Goal: Task Accomplishment & Management: Manage account settings

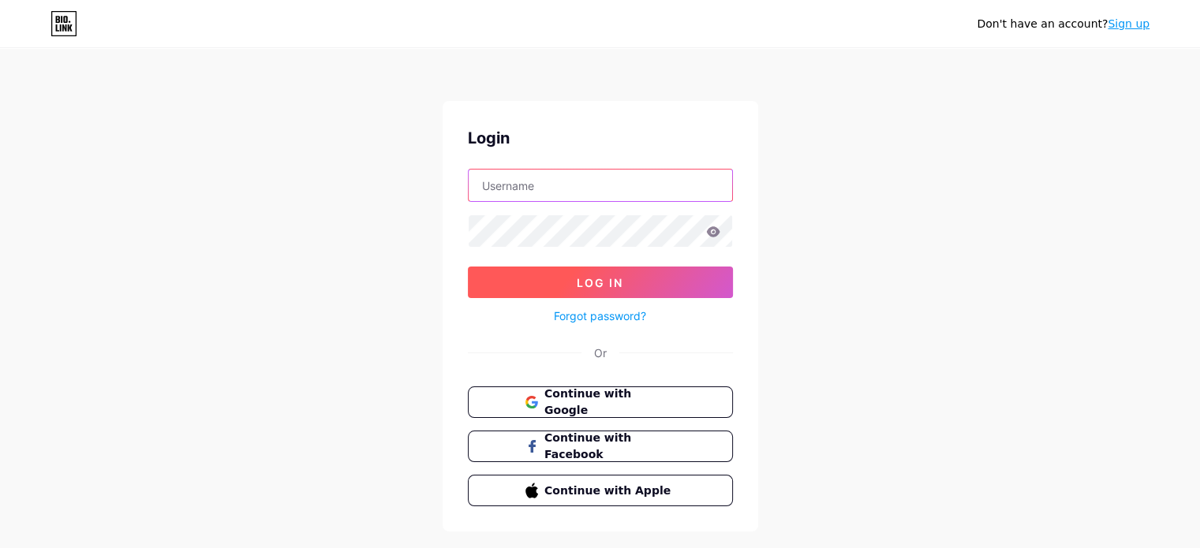
type input "[EMAIL_ADDRESS][DOMAIN_NAME]"
click at [572, 271] on button "Log In" at bounding box center [600, 283] width 265 height 32
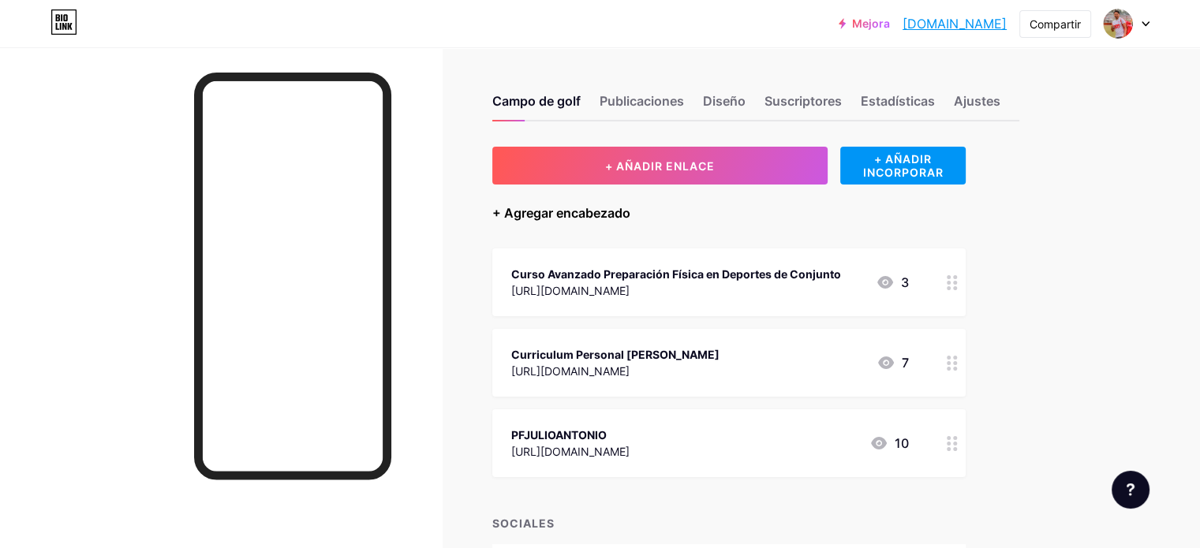
click at [630, 208] on font "+ Agregar encabezado" at bounding box center [561, 213] width 138 height 16
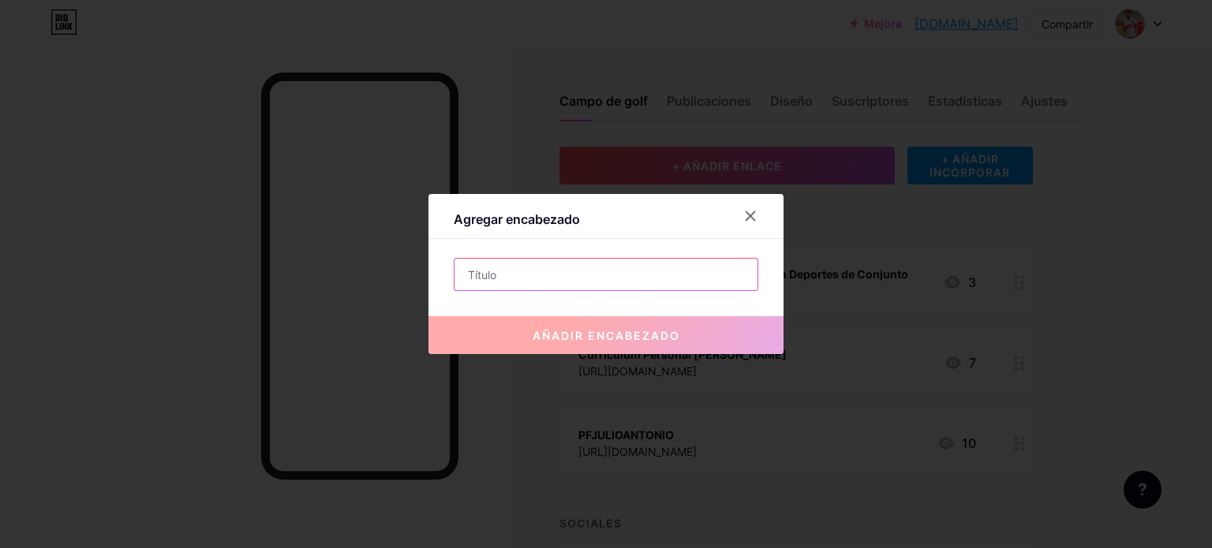
click at [589, 277] on input "text" at bounding box center [605, 275] width 303 height 32
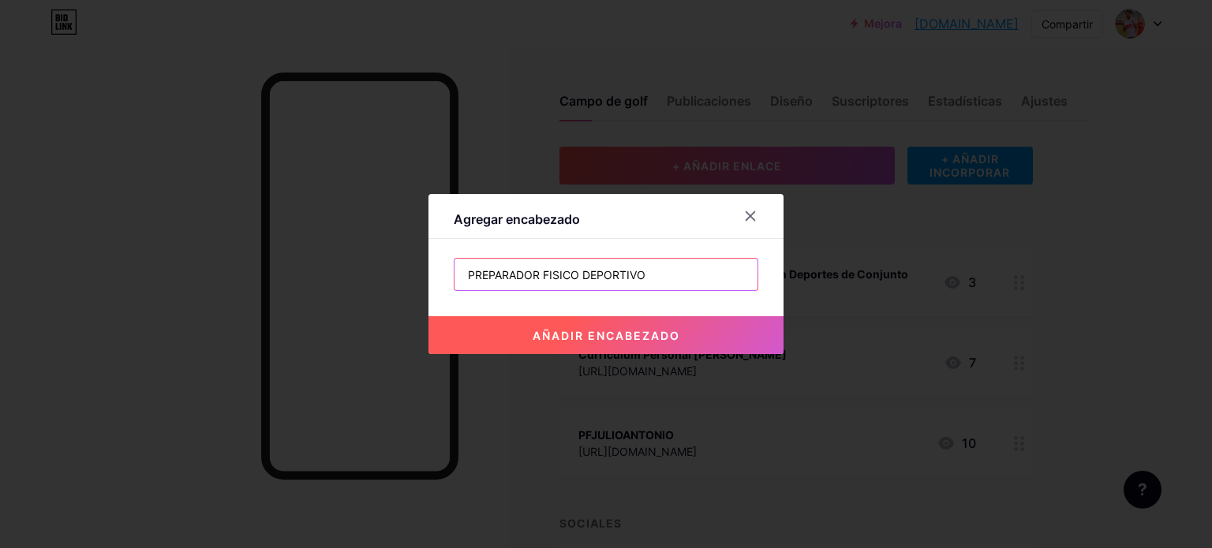
type input "PREPARADOR FISICO DEPORTIVO"
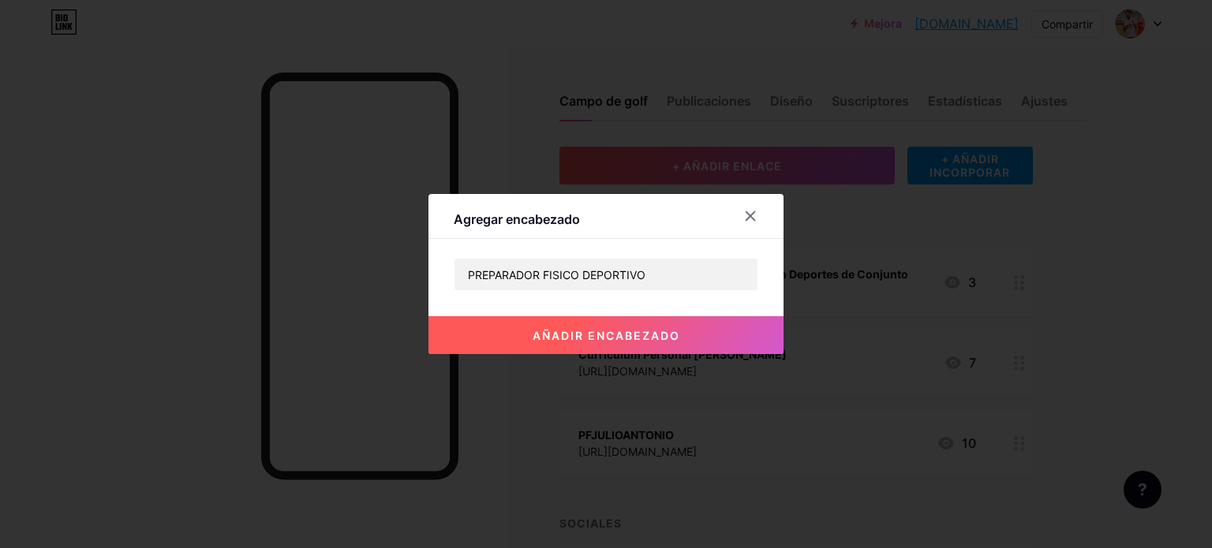
click at [604, 342] on button "añadir encabezado" at bounding box center [605, 335] width 355 height 38
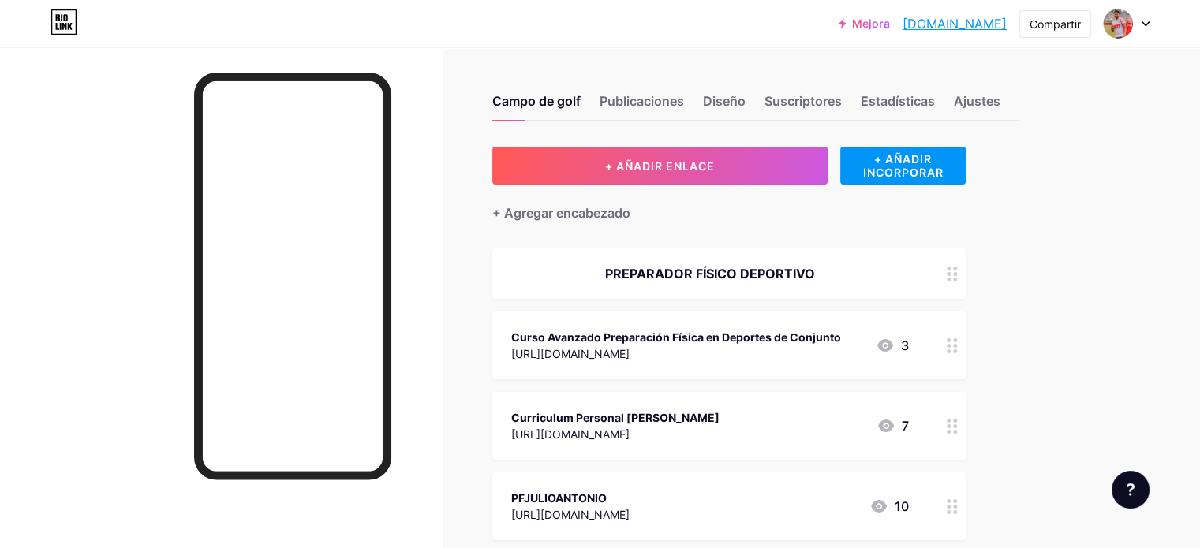
drag, startPoint x: 920, startPoint y: 261, endPoint x: 934, endPoint y: 361, distance: 100.4
click at [934, 361] on span "PREPARADOR FÍSICO DEPORTIVO Curso Avanzado Preparación Física en Deportes de Co…" at bounding box center [728, 395] width 473 height 292
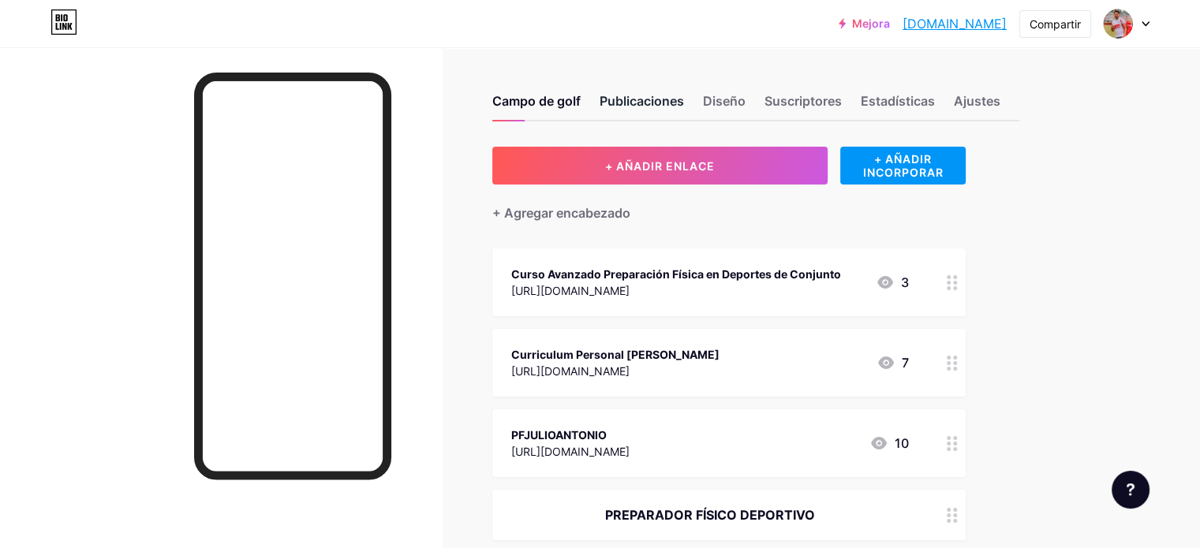
click at [684, 99] on font "Publicaciones" at bounding box center [642, 101] width 84 height 16
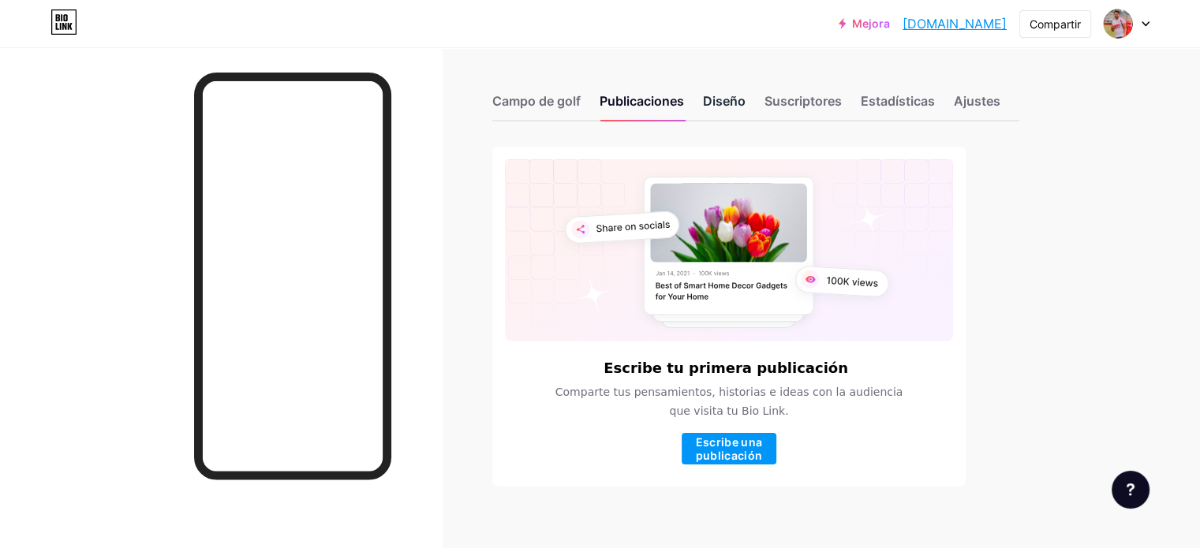
click at [746, 102] on font "Diseño" at bounding box center [724, 101] width 43 height 16
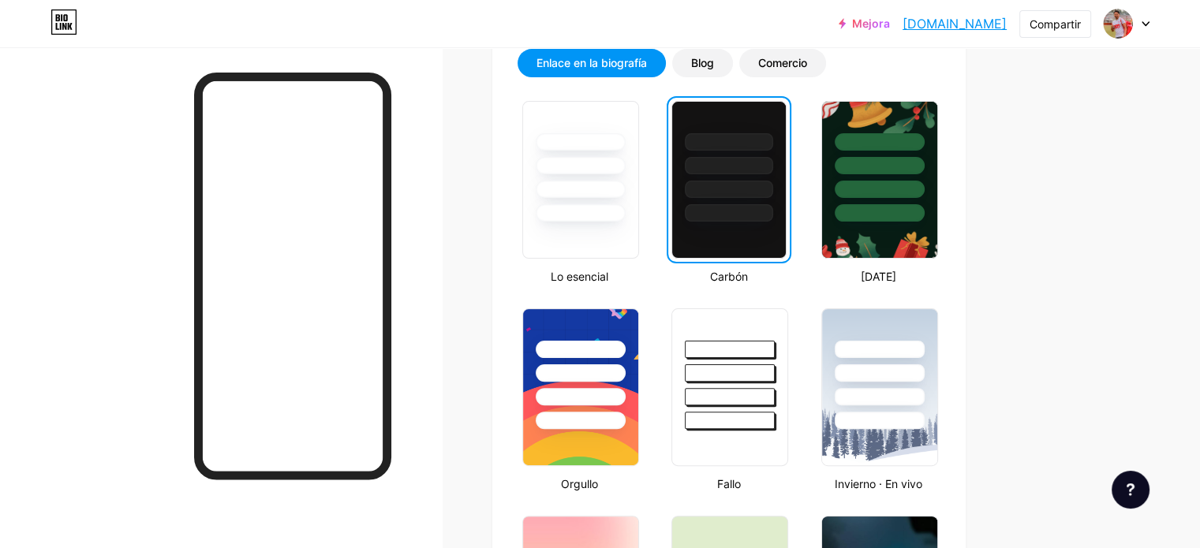
scroll to position [295, 0]
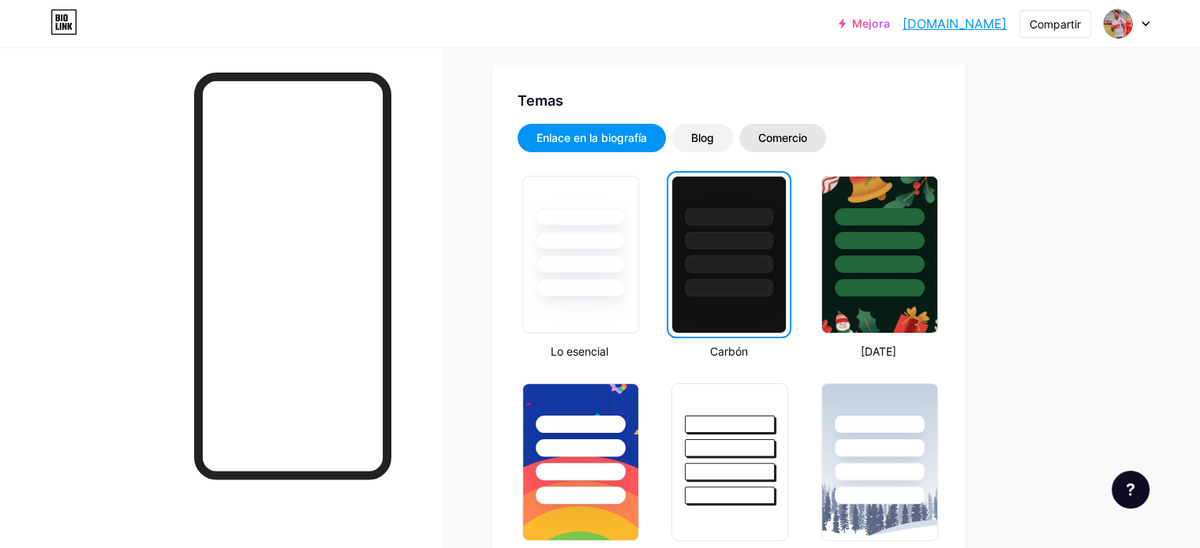
click at [807, 137] on font "Comercio" at bounding box center [782, 137] width 49 height 13
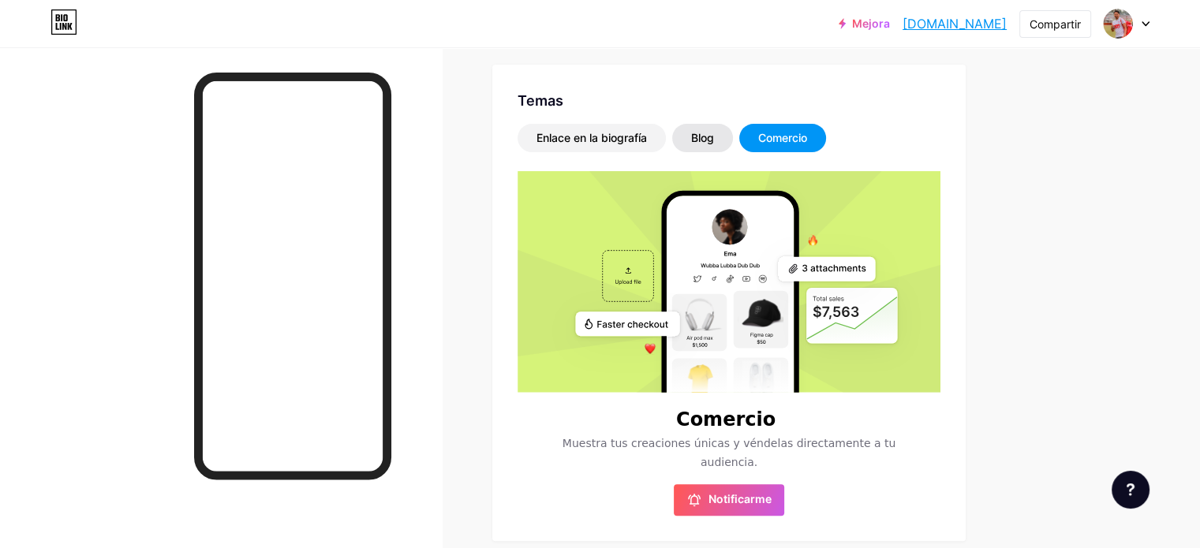
click at [714, 136] on font "Blog" at bounding box center [702, 137] width 23 height 13
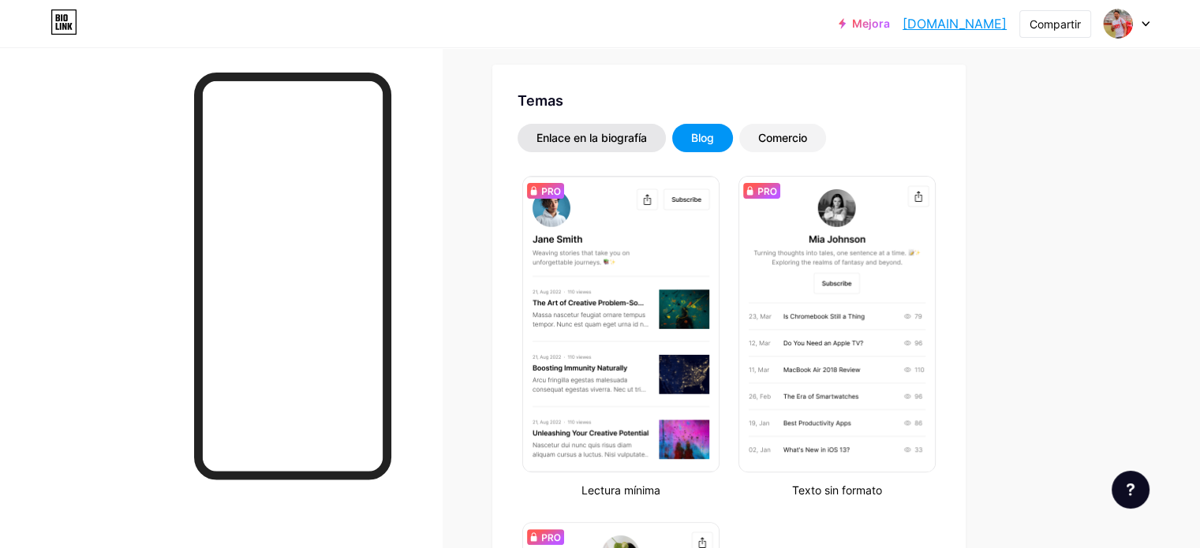
click at [666, 148] on div "Enlace en la biografía" at bounding box center [592, 138] width 148 height 28
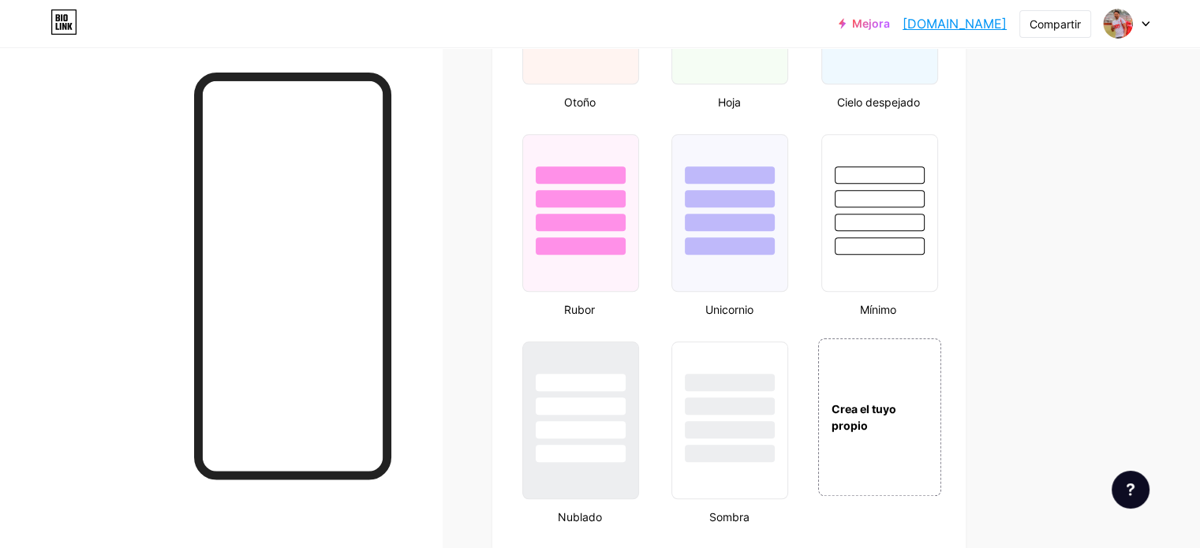
scroll to position [1605, 0]
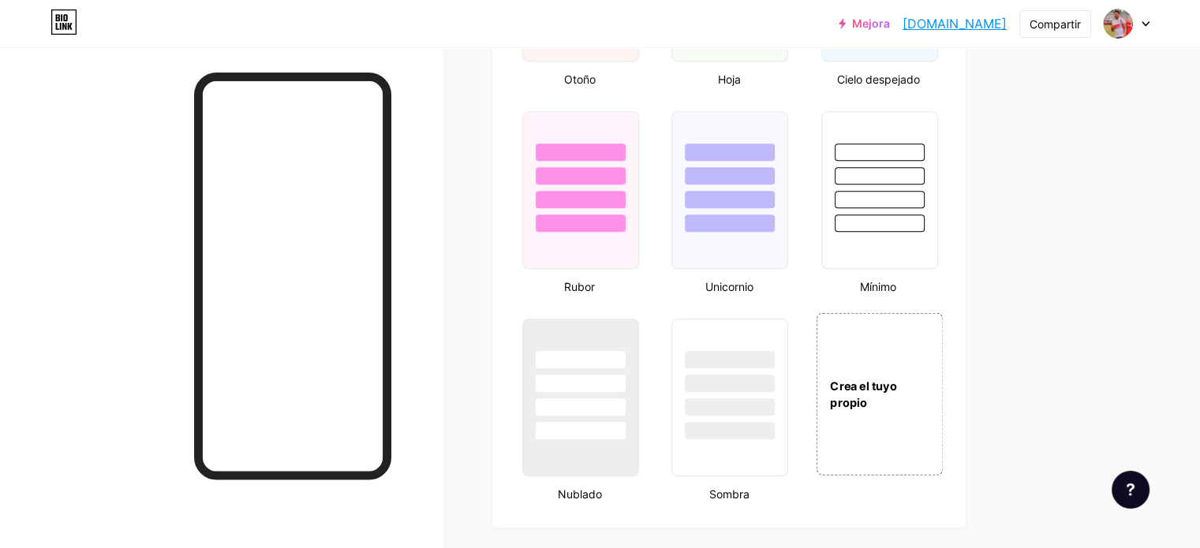
click at [896, 393] on font "Crea el tuyo propio" at bounding box center [863, 394] width 66 height 31
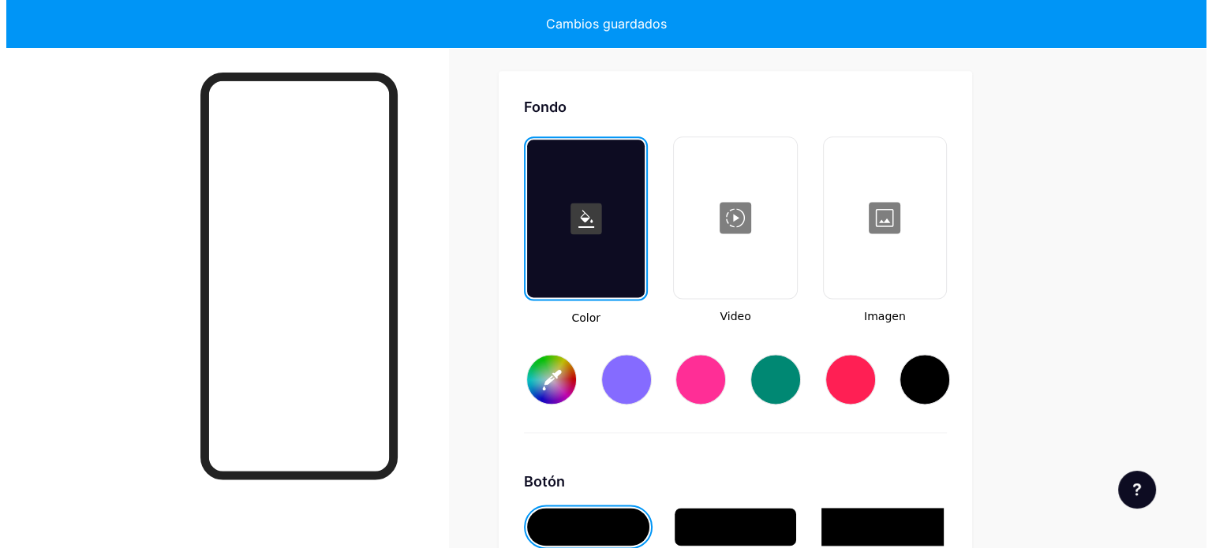
scroll to position [2089, 0]
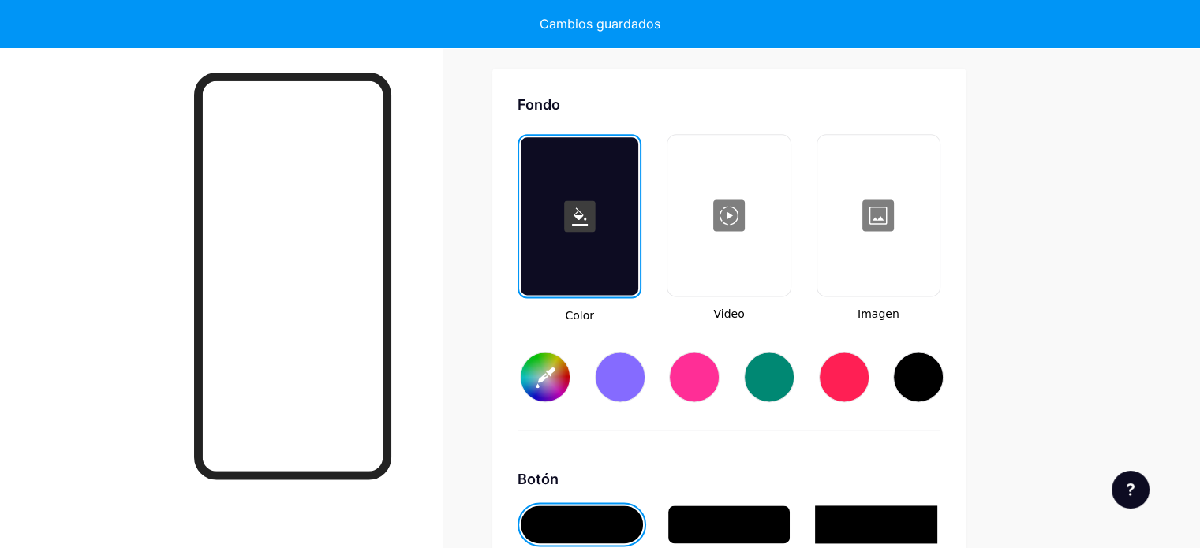
type input "#ffffff"
type input "#000000"
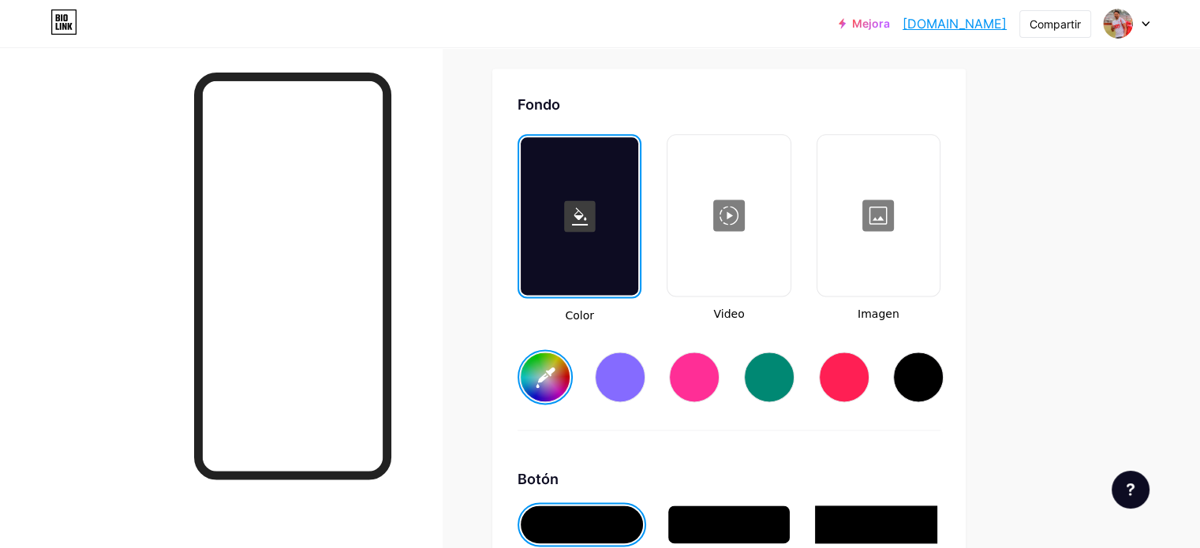
click at [788, 232] on div at bounding box center [728, 215] width 119 height 158
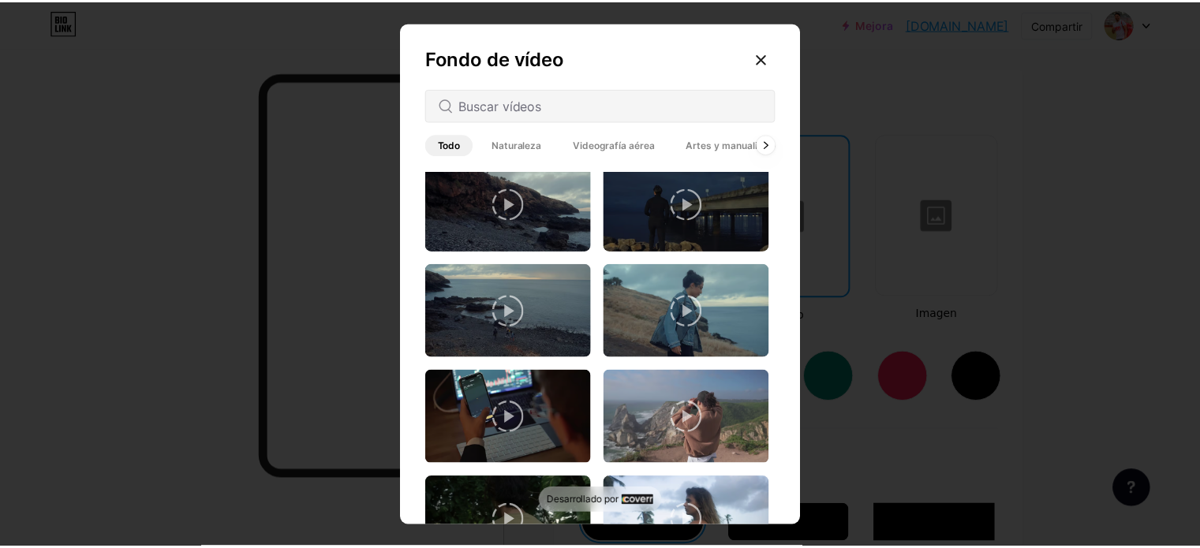
scroll to position [0, 0]
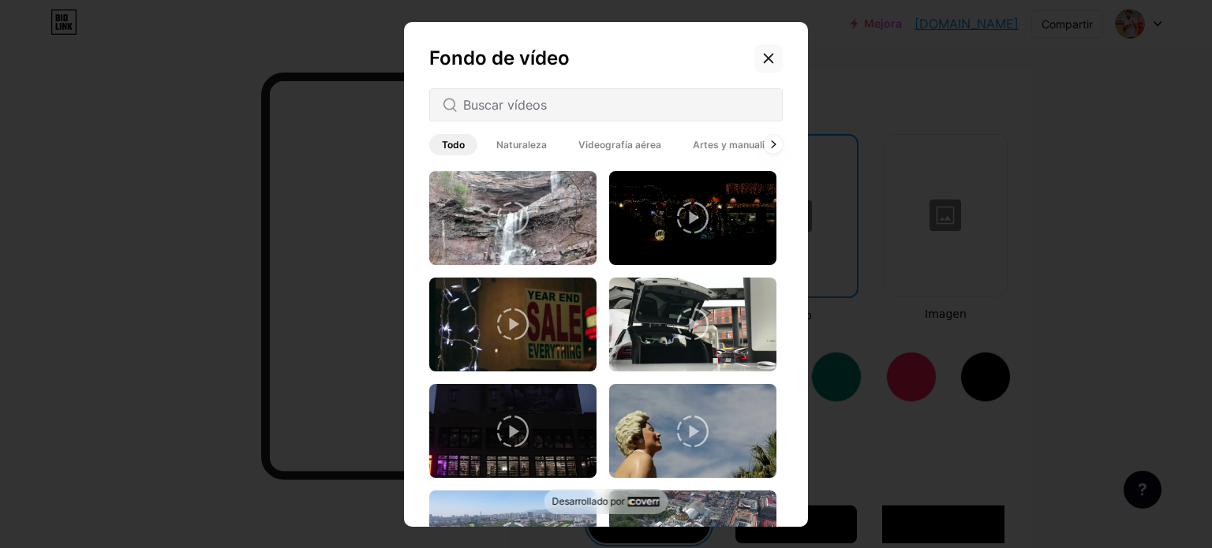
click at [771, 59] on icon at bounding box center [768, 58] width 13 height 13
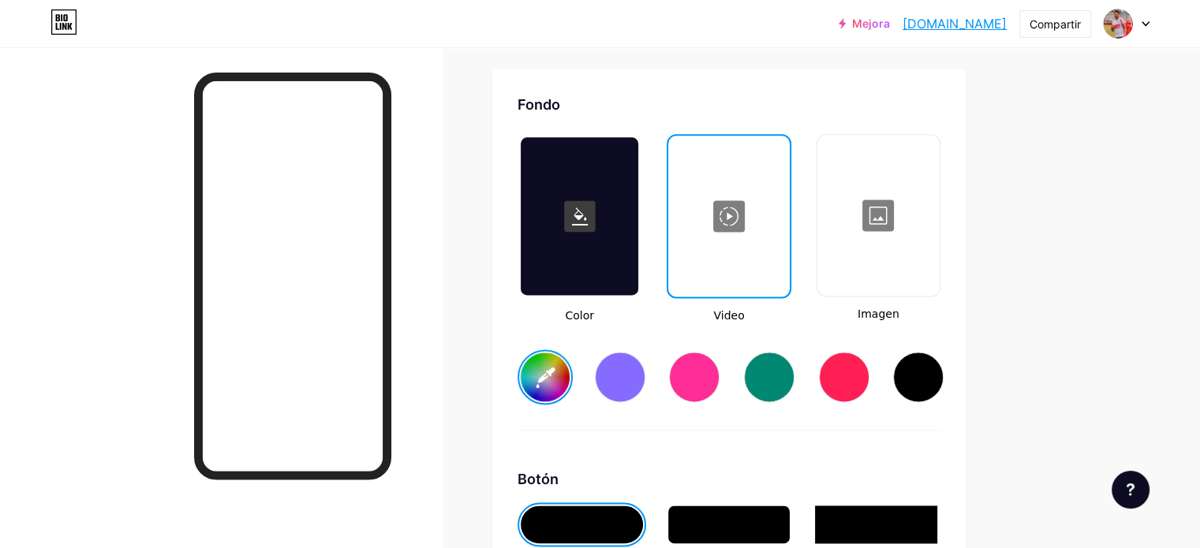
click at [938, 251] on div at bounding box center [878, 215] width 119 height 158
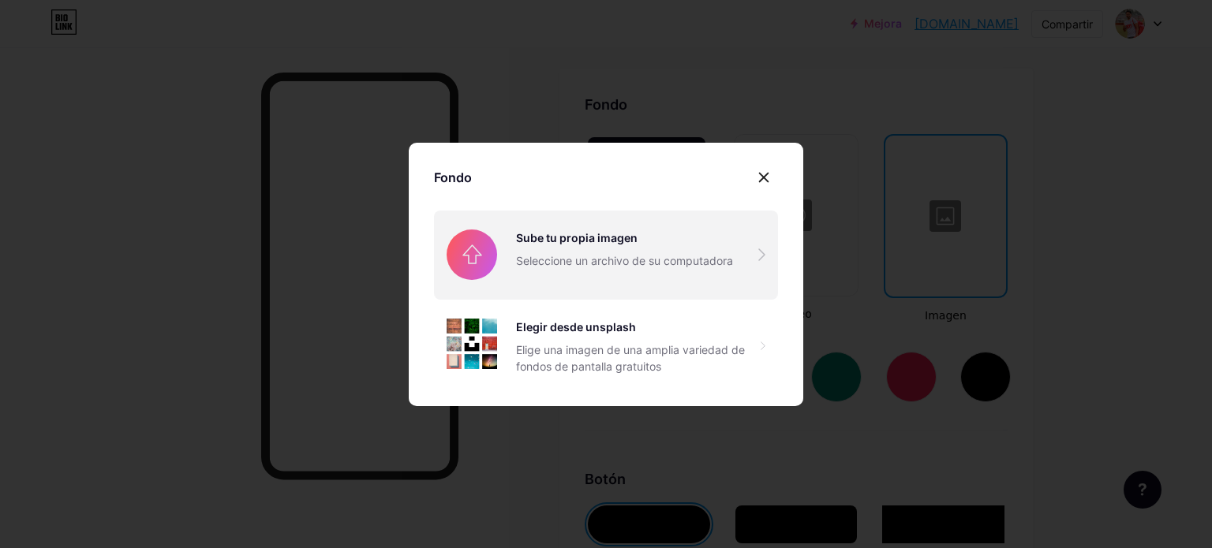
click at [562, 242] on input "file" at bounding box center [606, 255] width 344 height 88
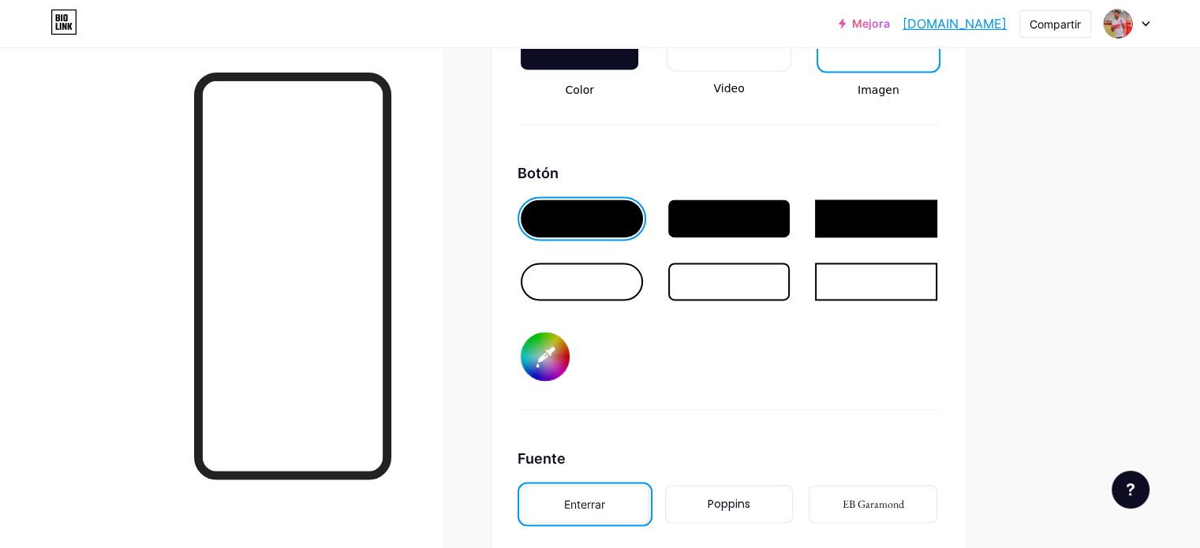
scroll to position [2266, 0]
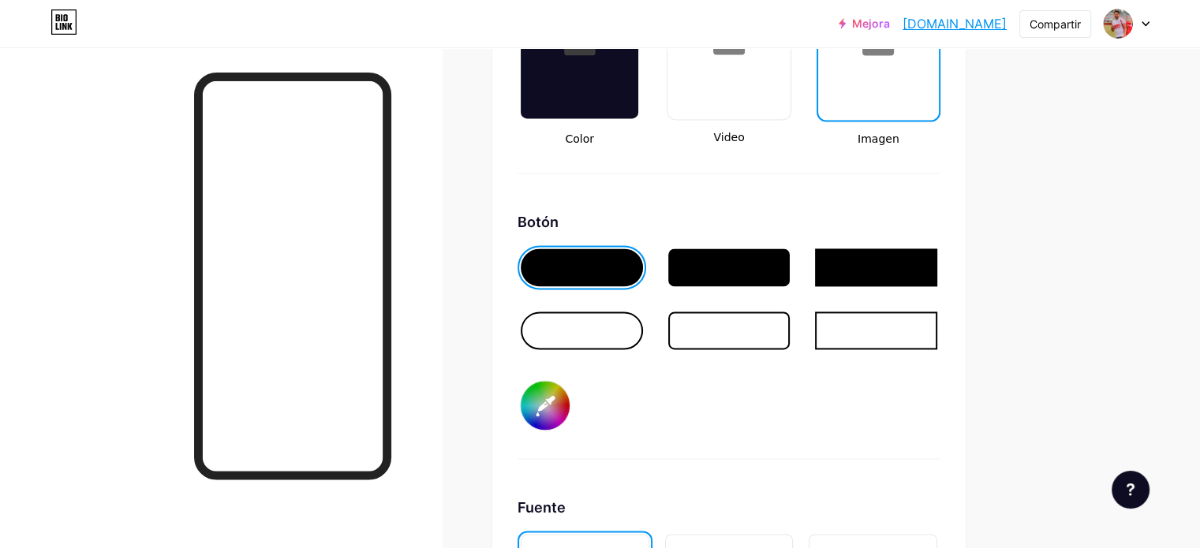
click at [935, 49] on div at bounding box center [879, 40] width 118 height 158
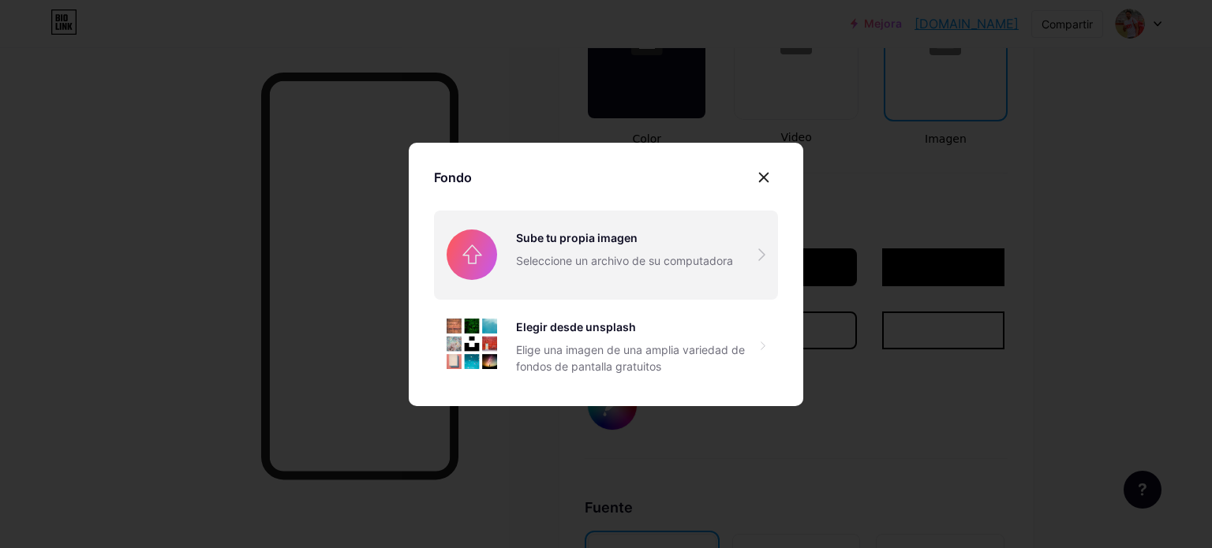
click at [577, 258] on input "file" at bounding box center [606, 255] width 344 height 88
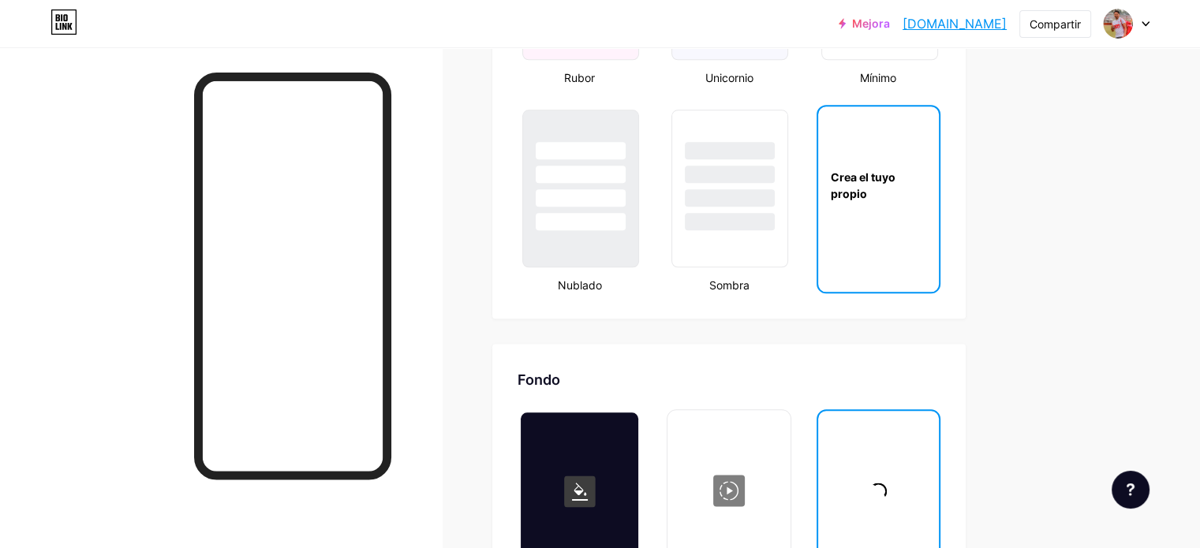
scroll to position [2073, 0]
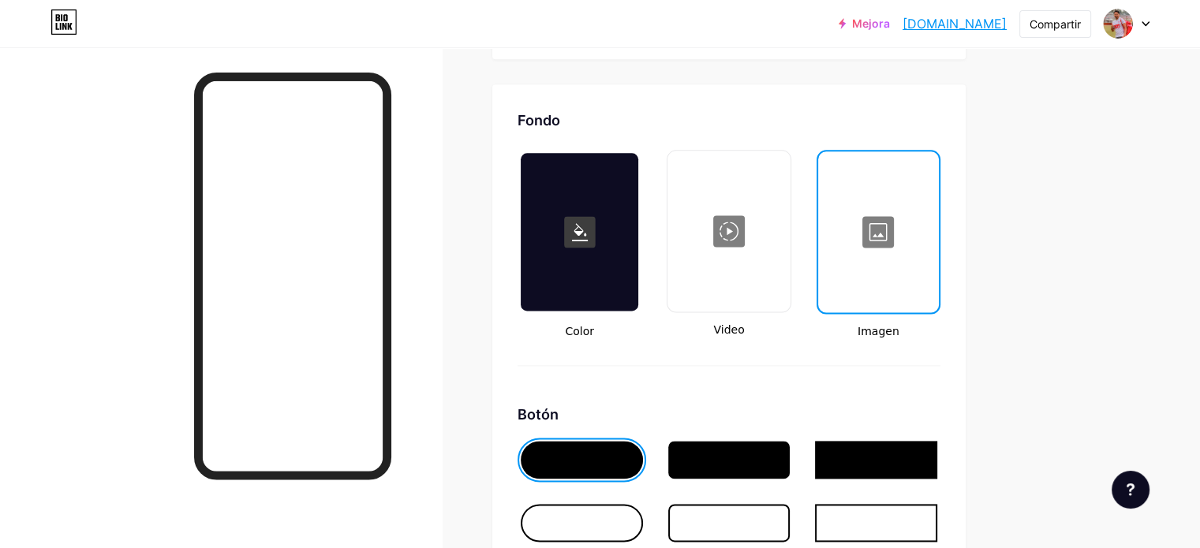
click at [937, 236] on div at bounding box center [879, 232] width 118 height 158
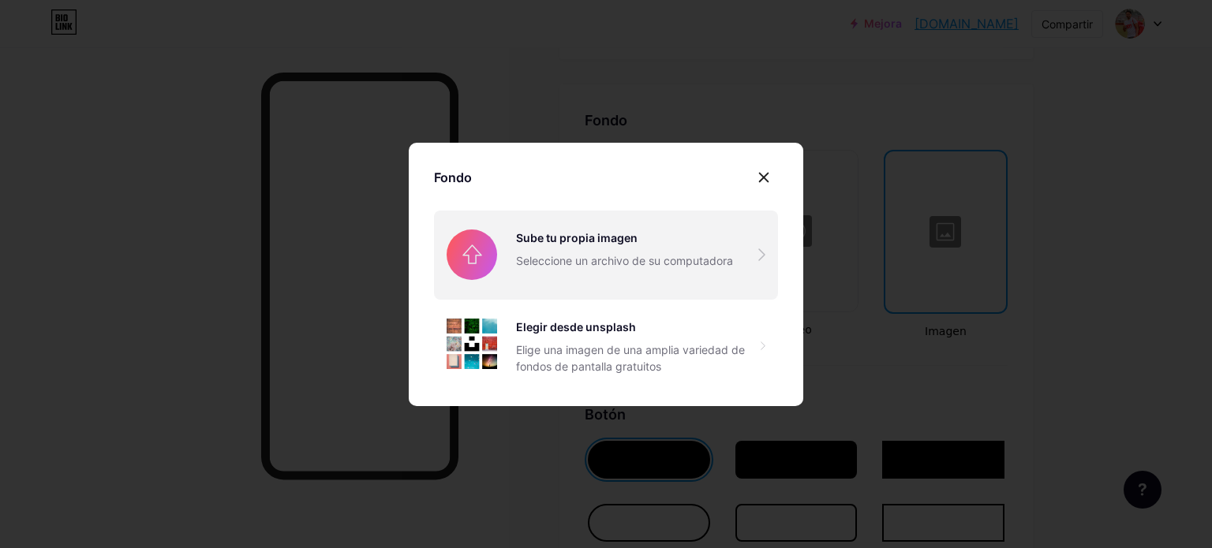
click at [581, 258] on input "file" at bounding box center [606, 255] width 344 height 88
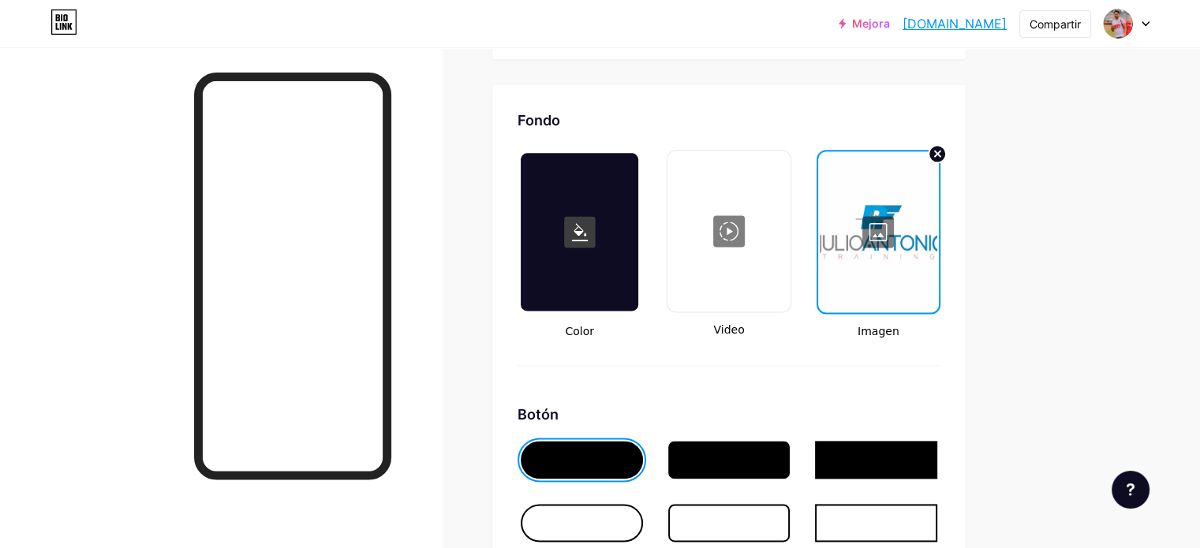
click at [937, 232] on div at bounding box center [879, 232] width 118 height 158
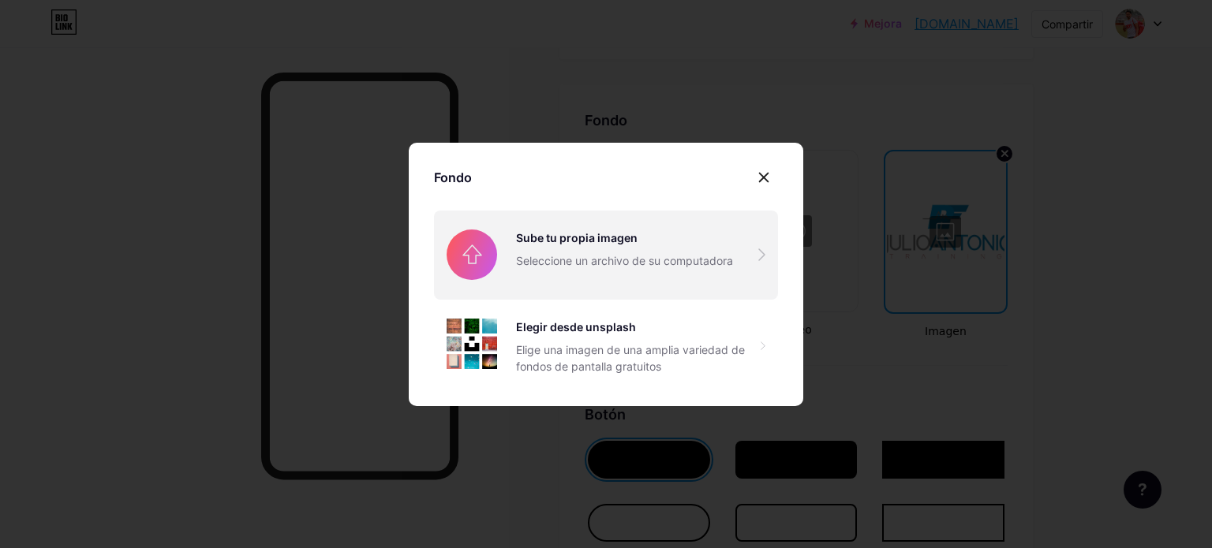
click at [558, 243] on input "file" at bounding box center [606, 255] width 344 height 88
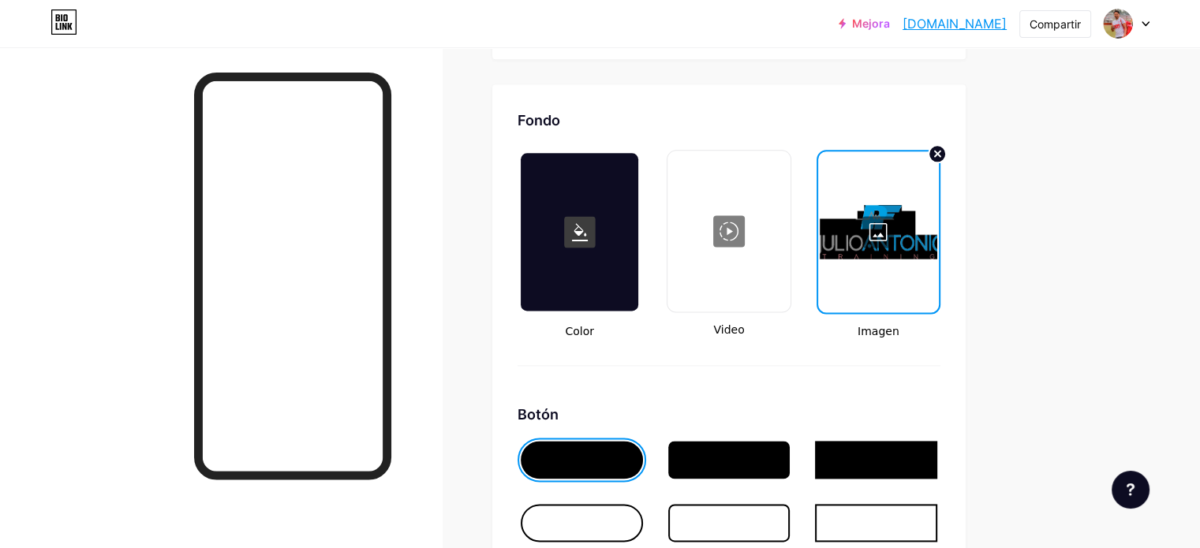
click at [937, 230] on div at bounding box center [879, 232] width 118 height 158
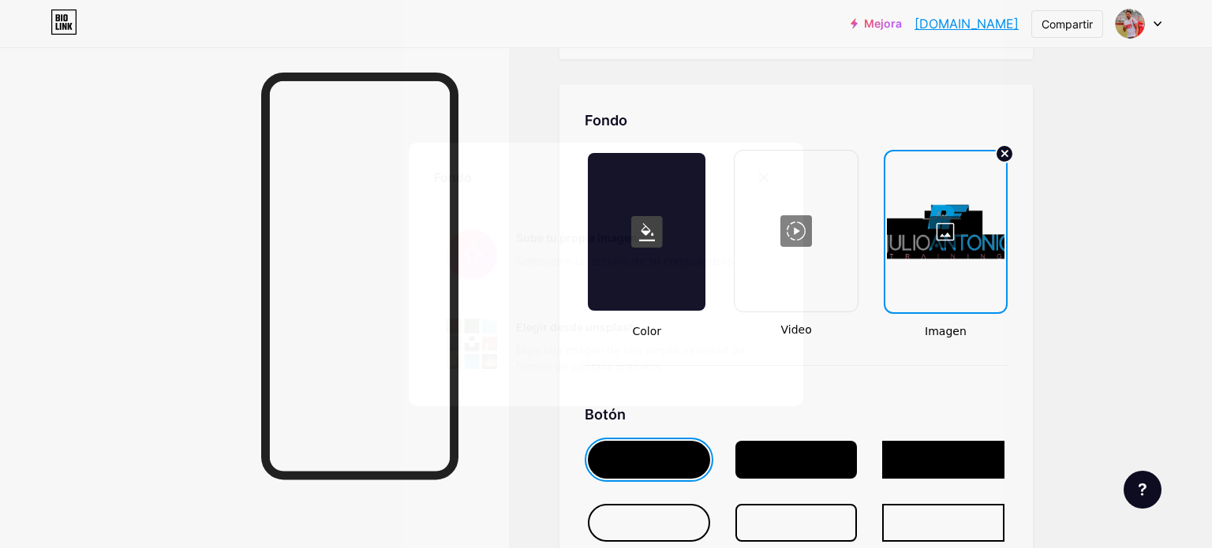
click at [609, 239] on input "file" at bounding box center [606, 255] width 344 height 88
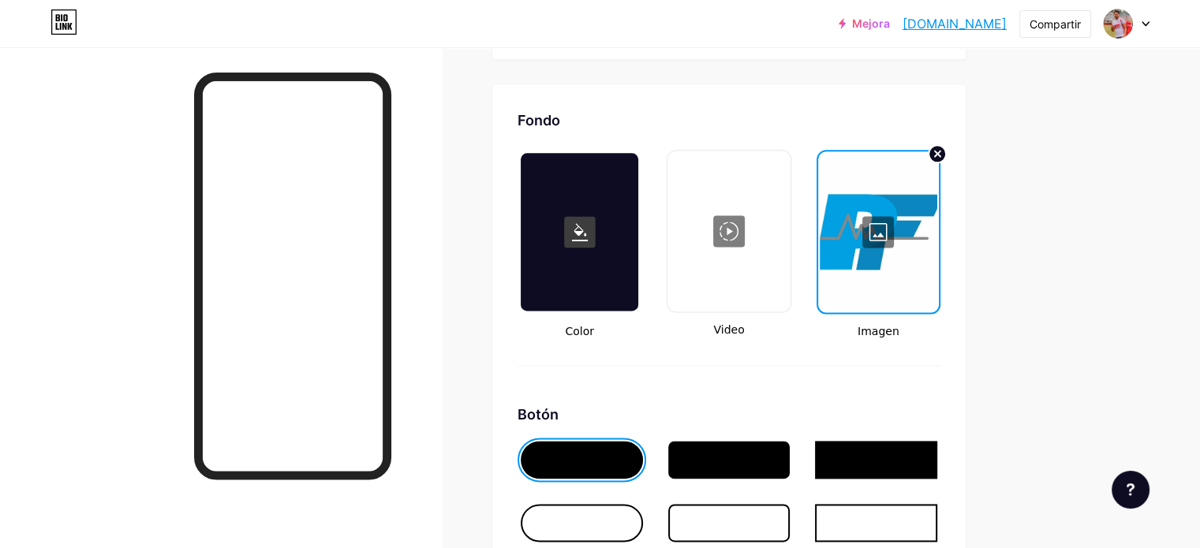
scroll to position [2118, 0]
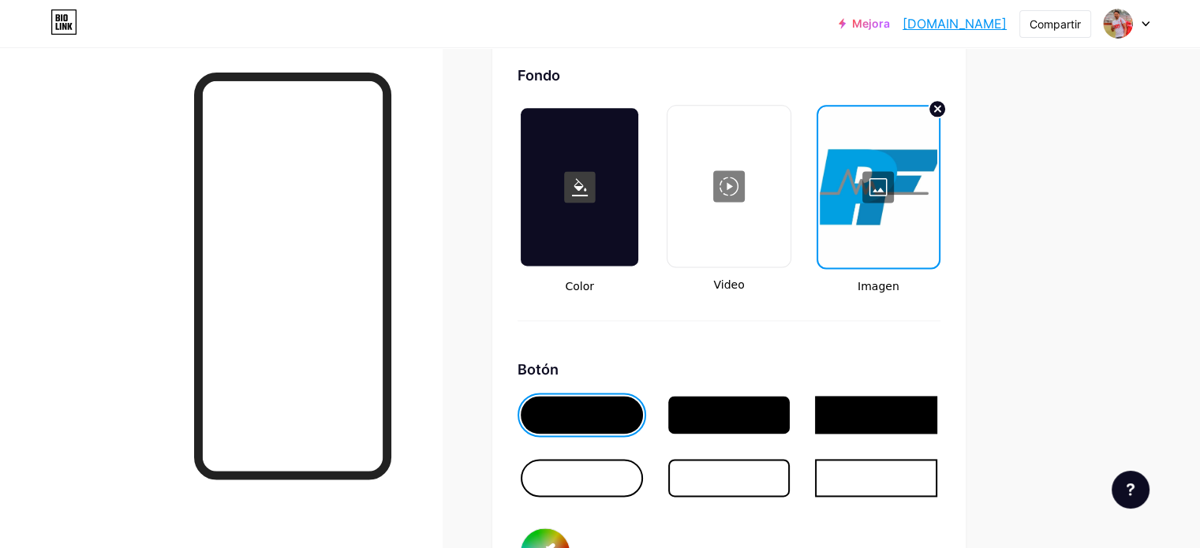
click at [790, 396] on div at bounding box center [729, 415] width 122 height 38
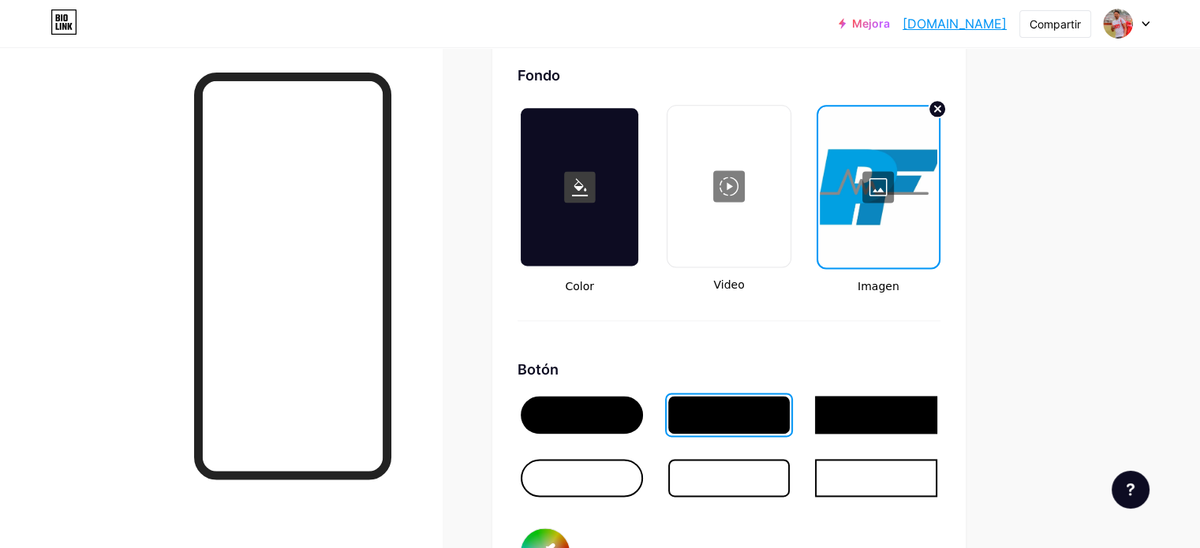
click at [643, 477] on div at bounding box center [582, 478] width 122 height 38
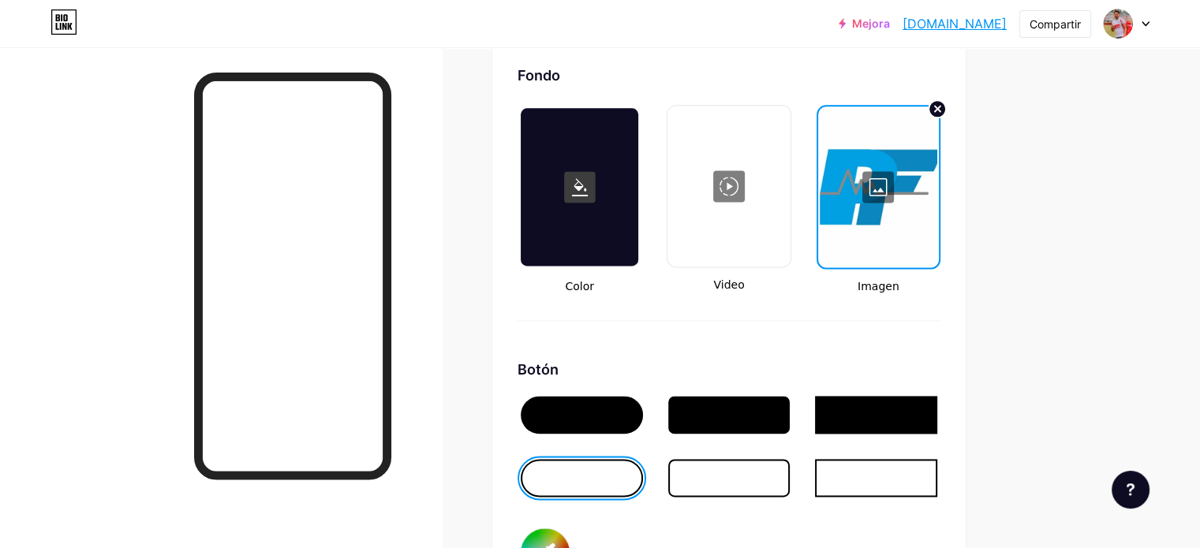
click at [783, 480] on div at bounding box center [729, 478] width 122 height 38
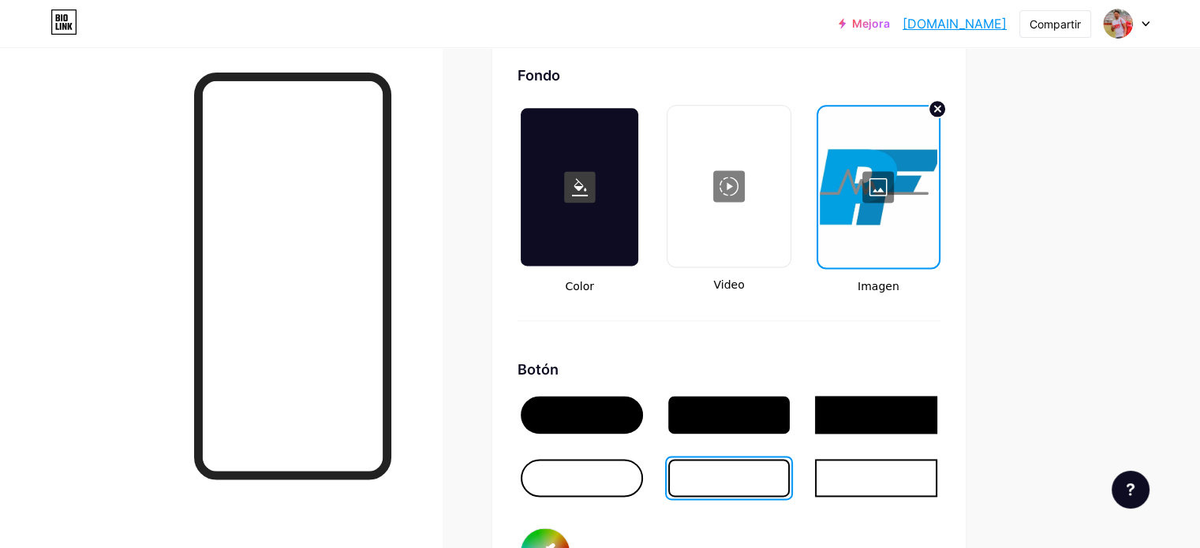
click at [790, 406] on div at bounding box center [729, 415] width 122 height 38
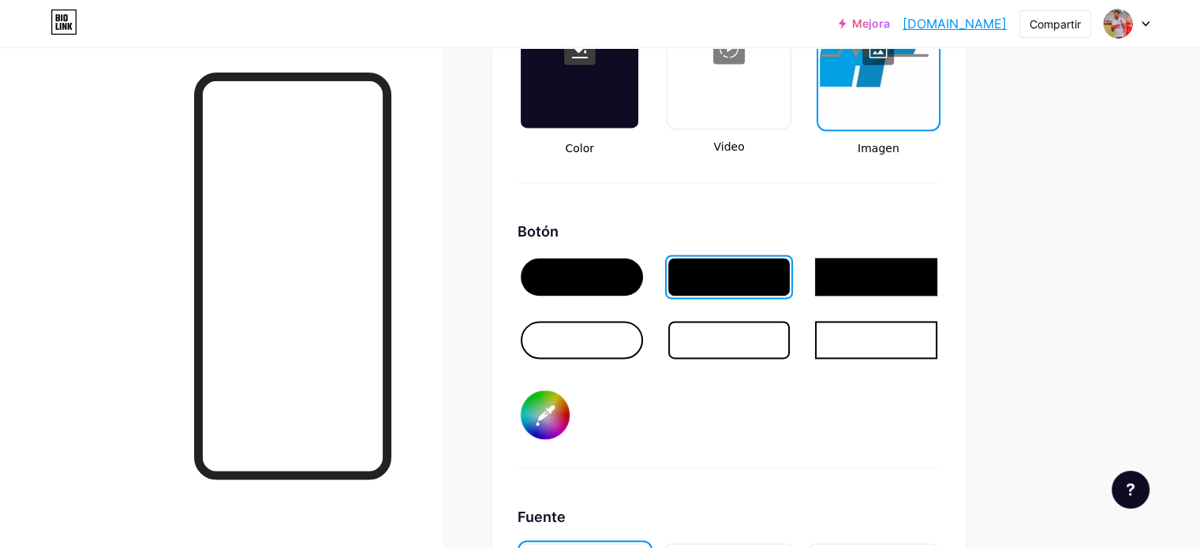
scroll to position [2269, 0]
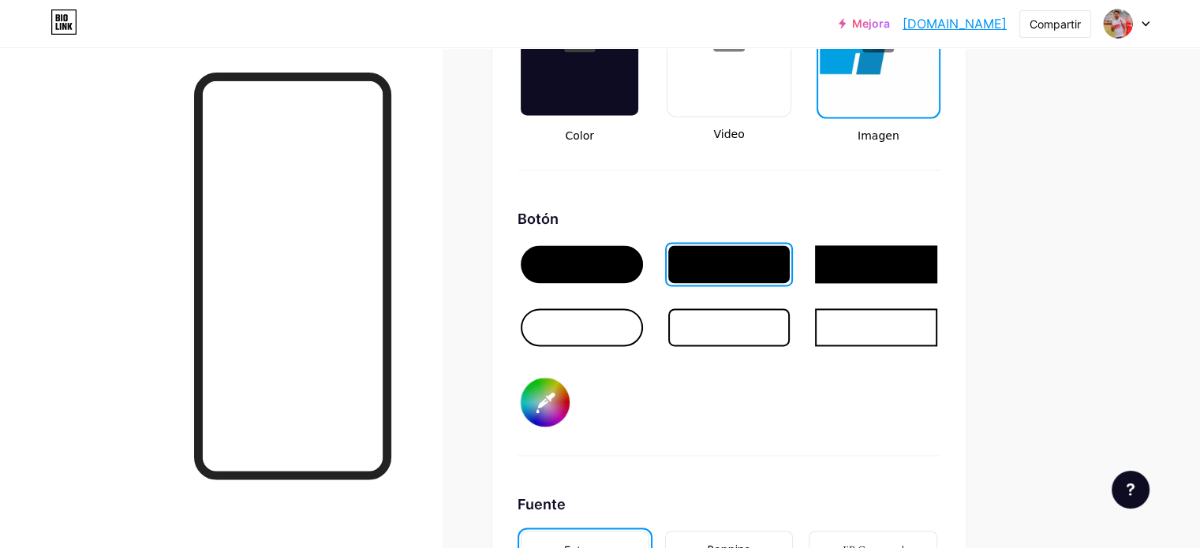
click at [570, 409] on input "#000000" at bounding box center [545, 402] width 49 height 49
click at [747, 416] on div "Botón #000000" at bounding box center [729, 332] width 423 height 248
click at [570, 391] on input "#000000" at bounding box center [545, 402] width 49 height 49
click at [570, 394] on input "#f9f9f9" at bounding box center [545, 402] width 49 height 49
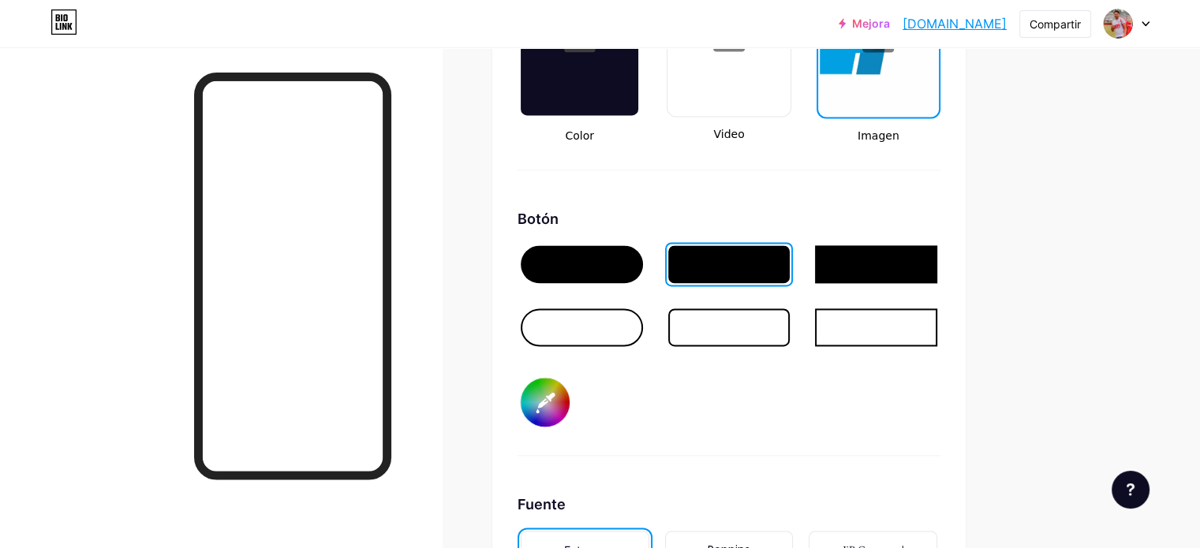
type input "#fafafa"
click at [923, 62] on div at bounding box center [879, 36] width 118 height 158
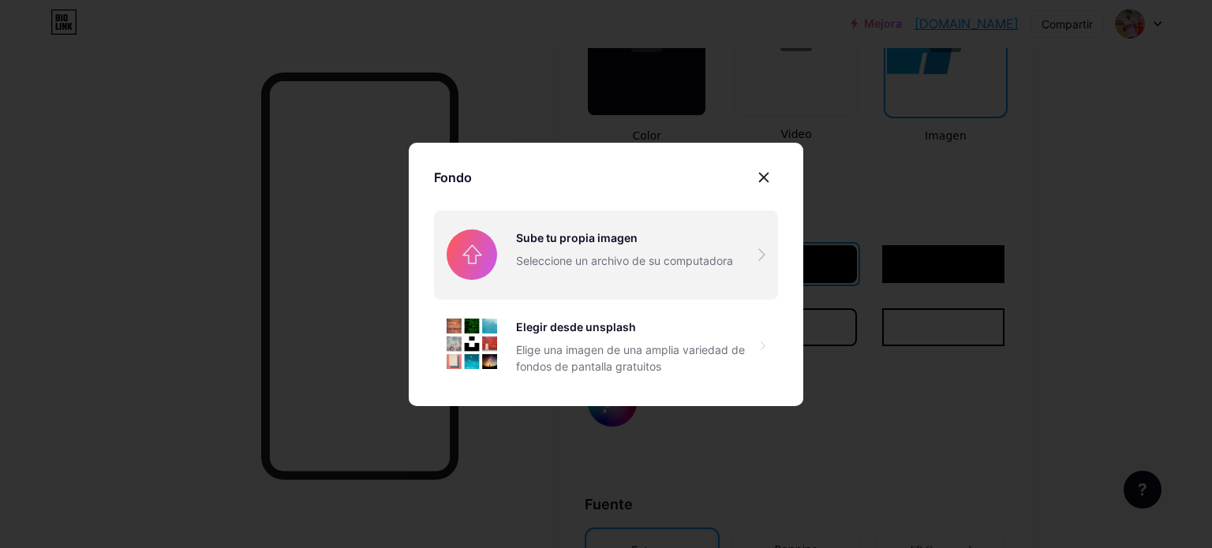
click at [672, 249] on input "file" at bounding box center [606, 255] width 344 height 88
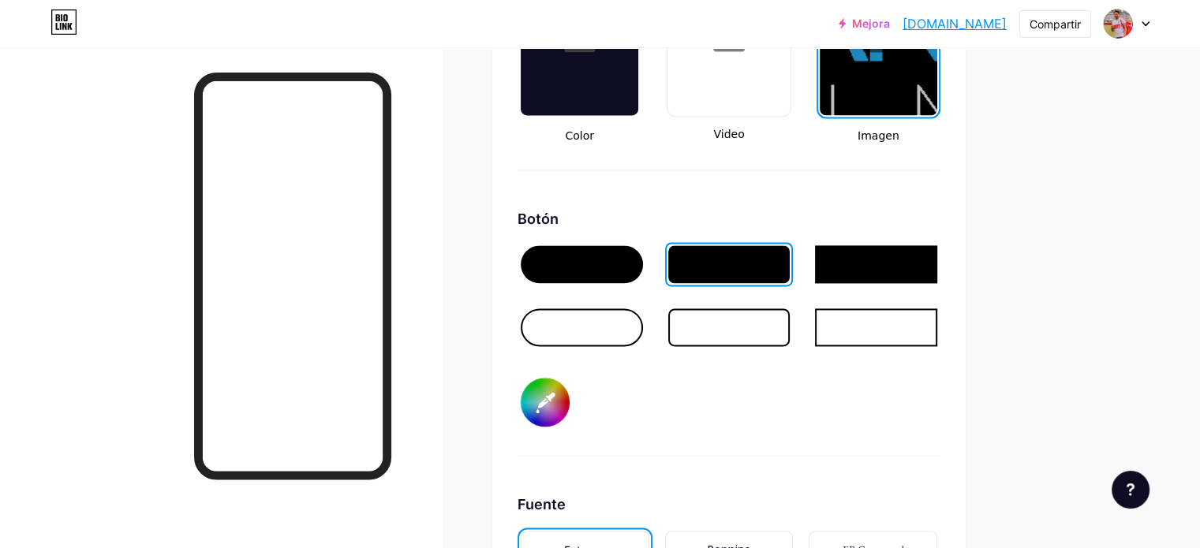
click at [937, 90] on div at bounding box center [879, 36] width 118 height 158
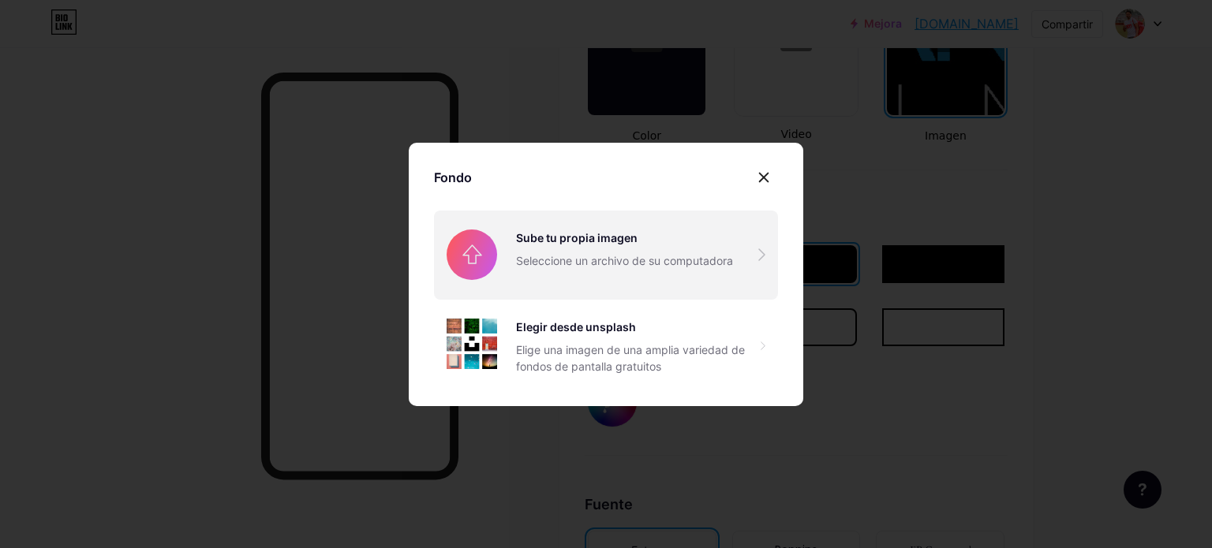
click at [585, 247] on input "file" at bounding box center [606, 255] width 344 height 88
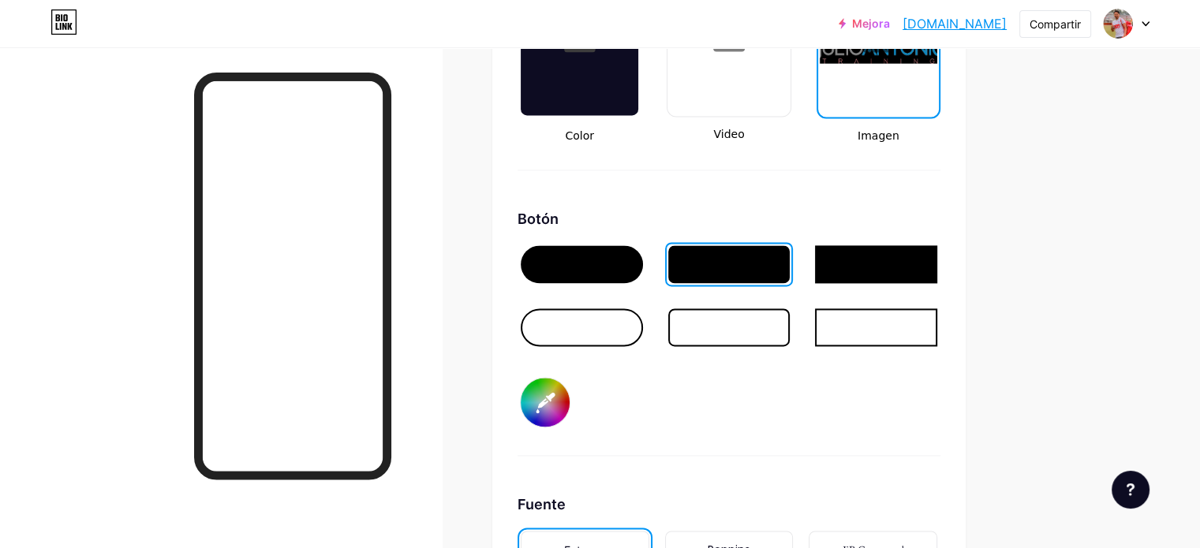
click at [787, 327] on div at bounding box center [729, 327] width 122 height 38
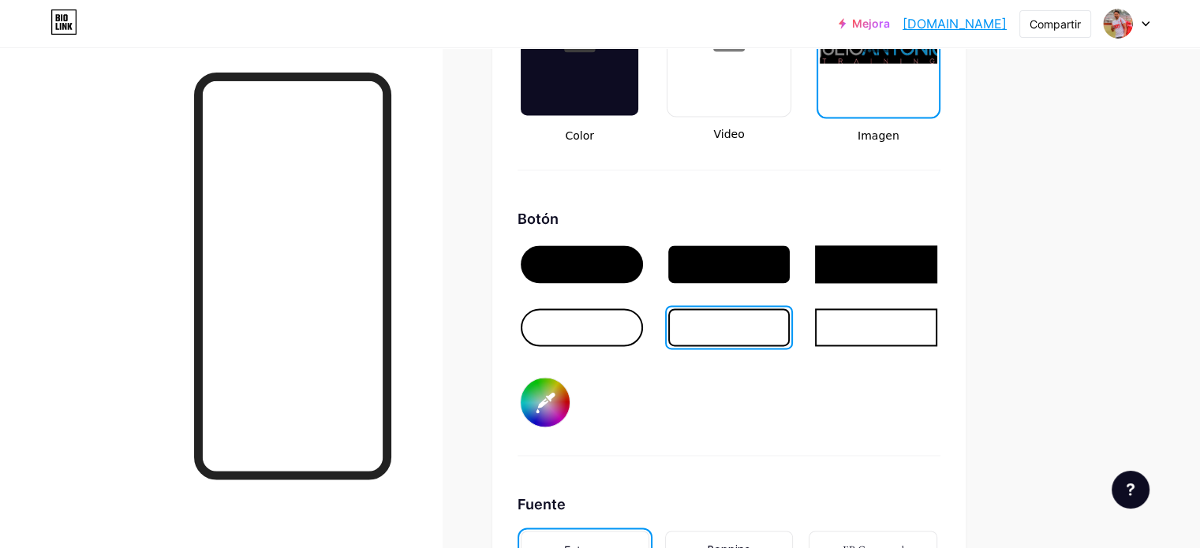
click at [643, 256] on div at bounding box center [582, 264] width 122 height 38
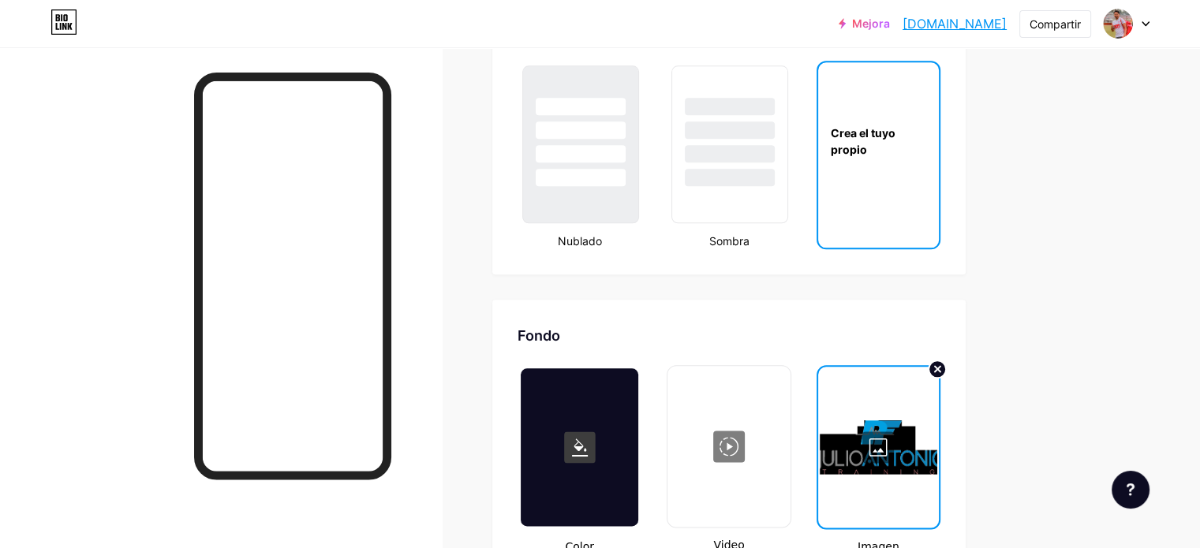
scroll to position [2095, 0]
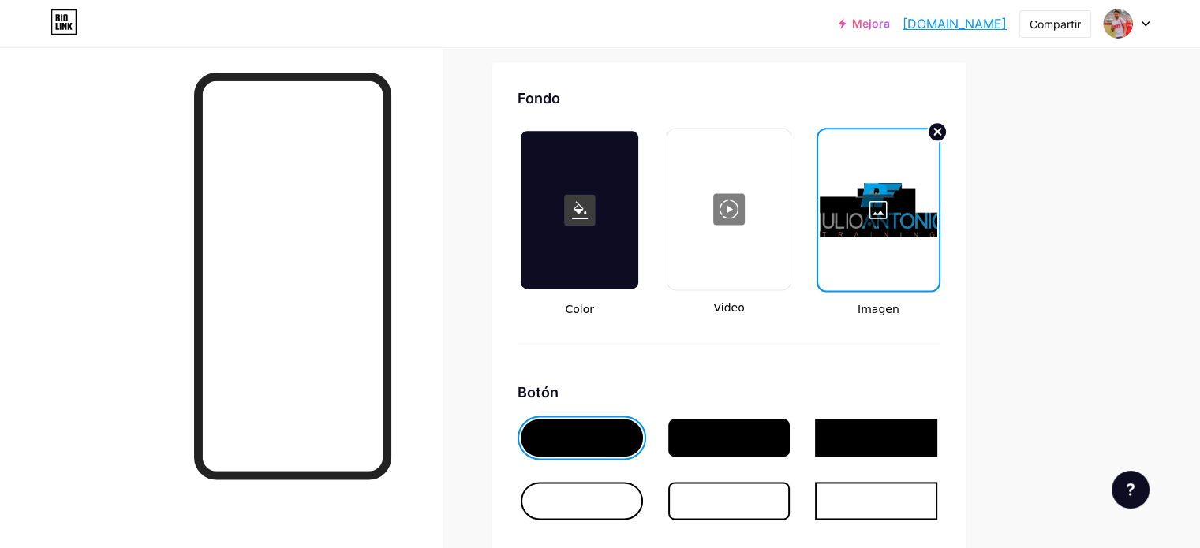
click at [941, 129] on icon at bounding box center [938, 132] width 6 height 6
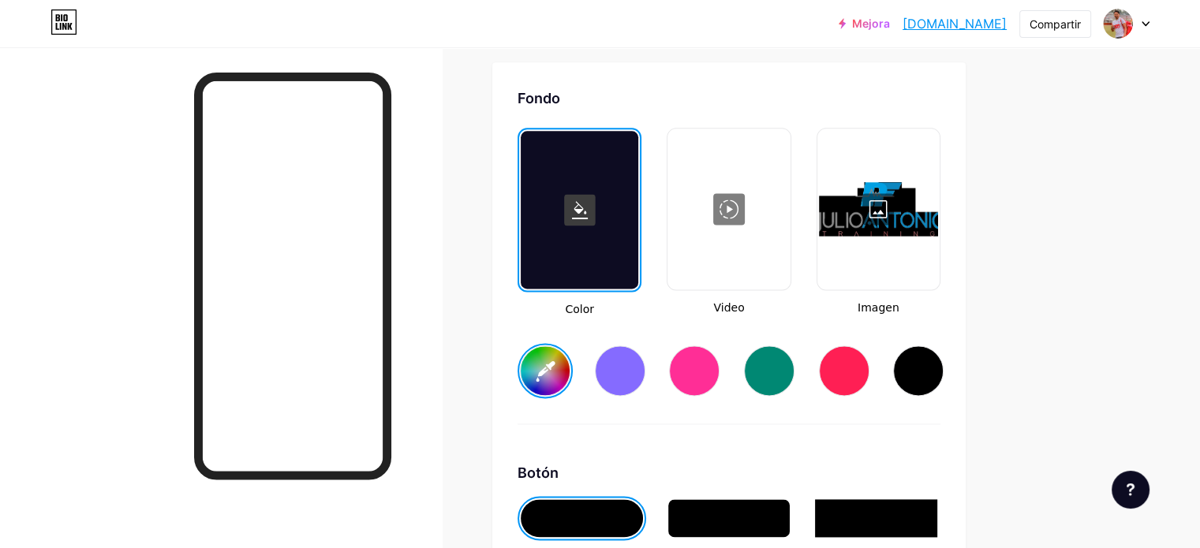
click at [938, 204] on div at bounding box center [878, 209] width 119 height 158
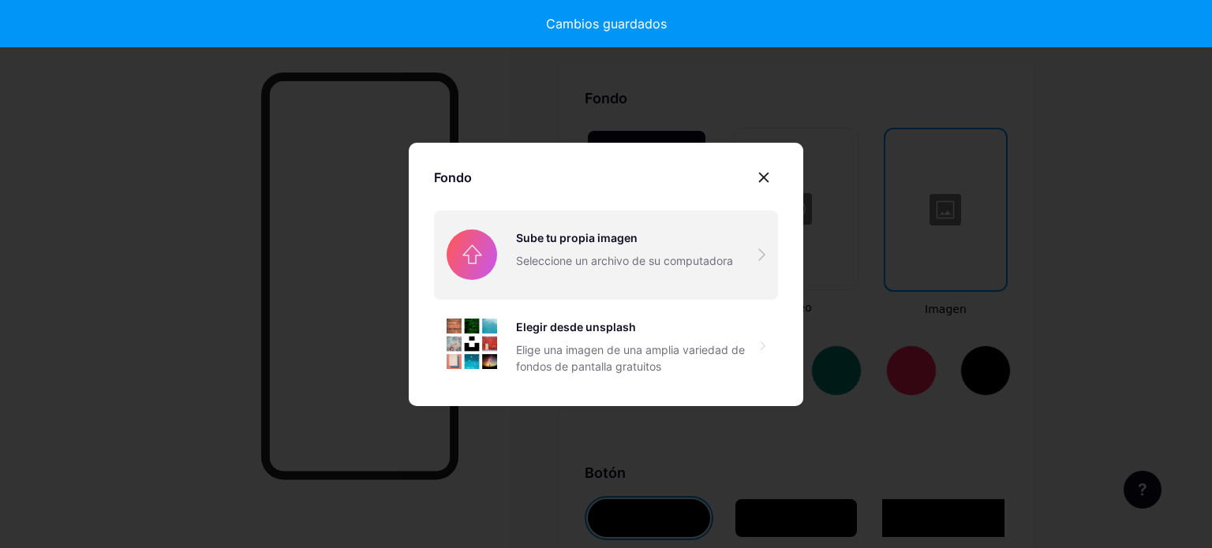
type input "#ffffff"
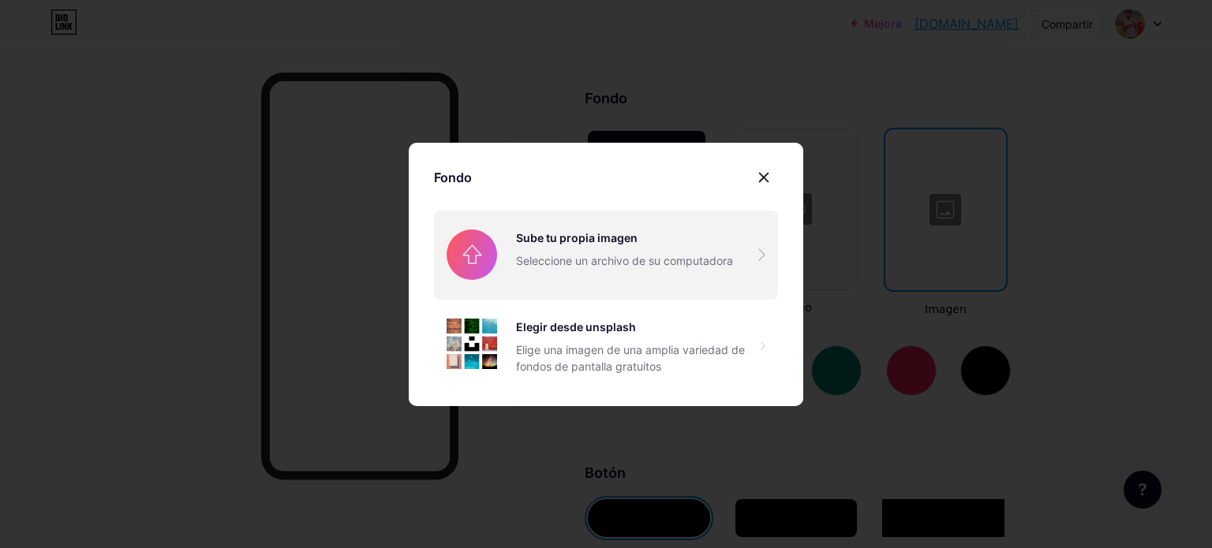
click at [571, 273] on input "file" at bounding box center [606, 255] width 344 height 88
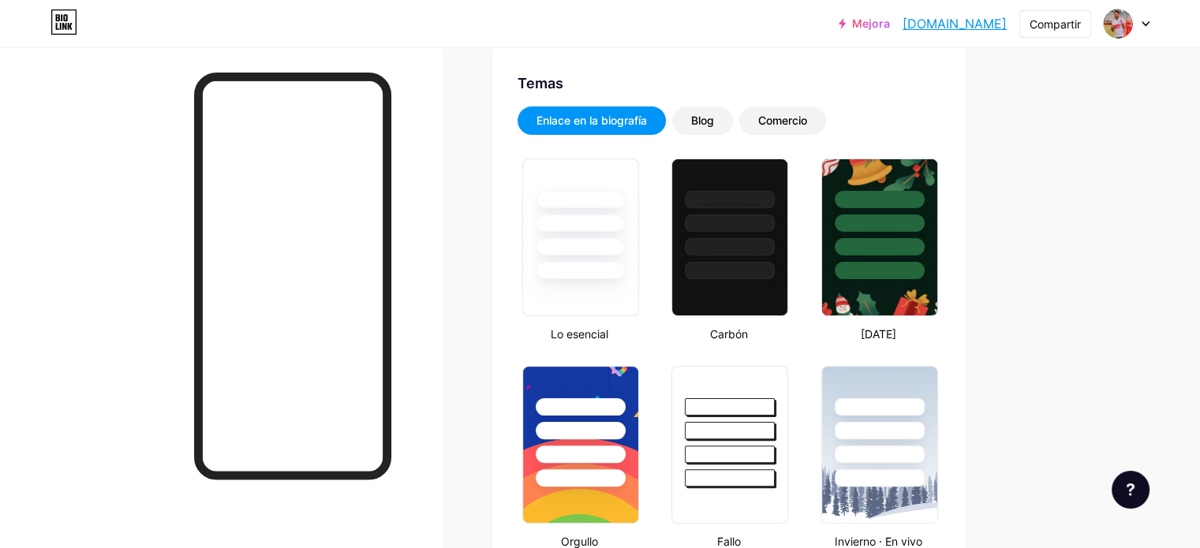
scroll to position [0, 0]
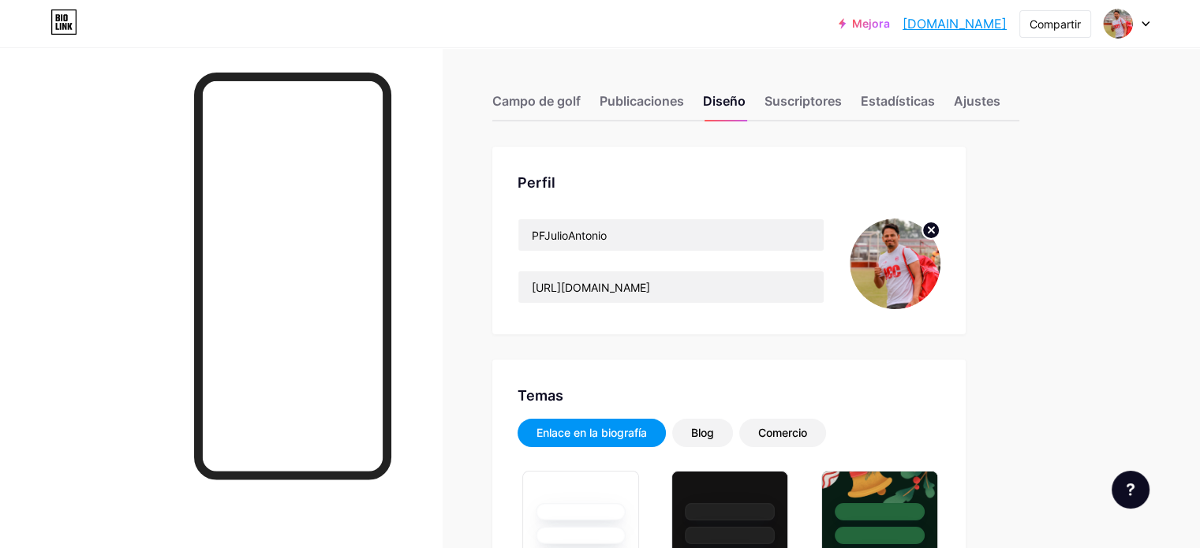
click at [940, 245] on img at bounding box center [895, 264] width 91 height 91
